Goal: Navigation & Orientation: Find specific page/section

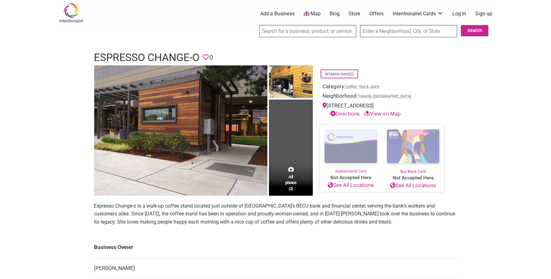
click at [357, 15] on link "Store" at bounding box center [355, 13] width 12 height 7
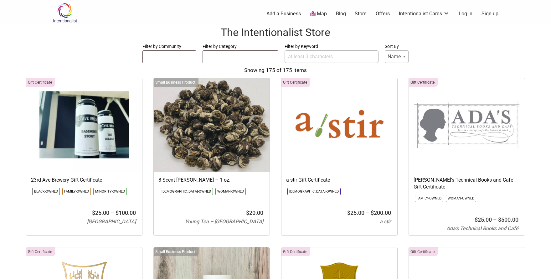
select select
click at [341, 14] on link "Blog" at bounding box center [341, 13] width 10 height 7
